Goal: Navigation & Orientation: Go to known website

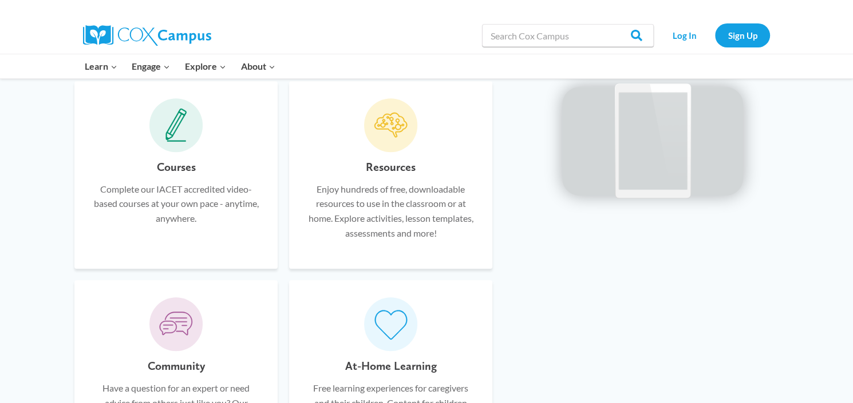
scroll to position [572, 0]
